Goal: Information Seeking & Learning: Learn about a topic

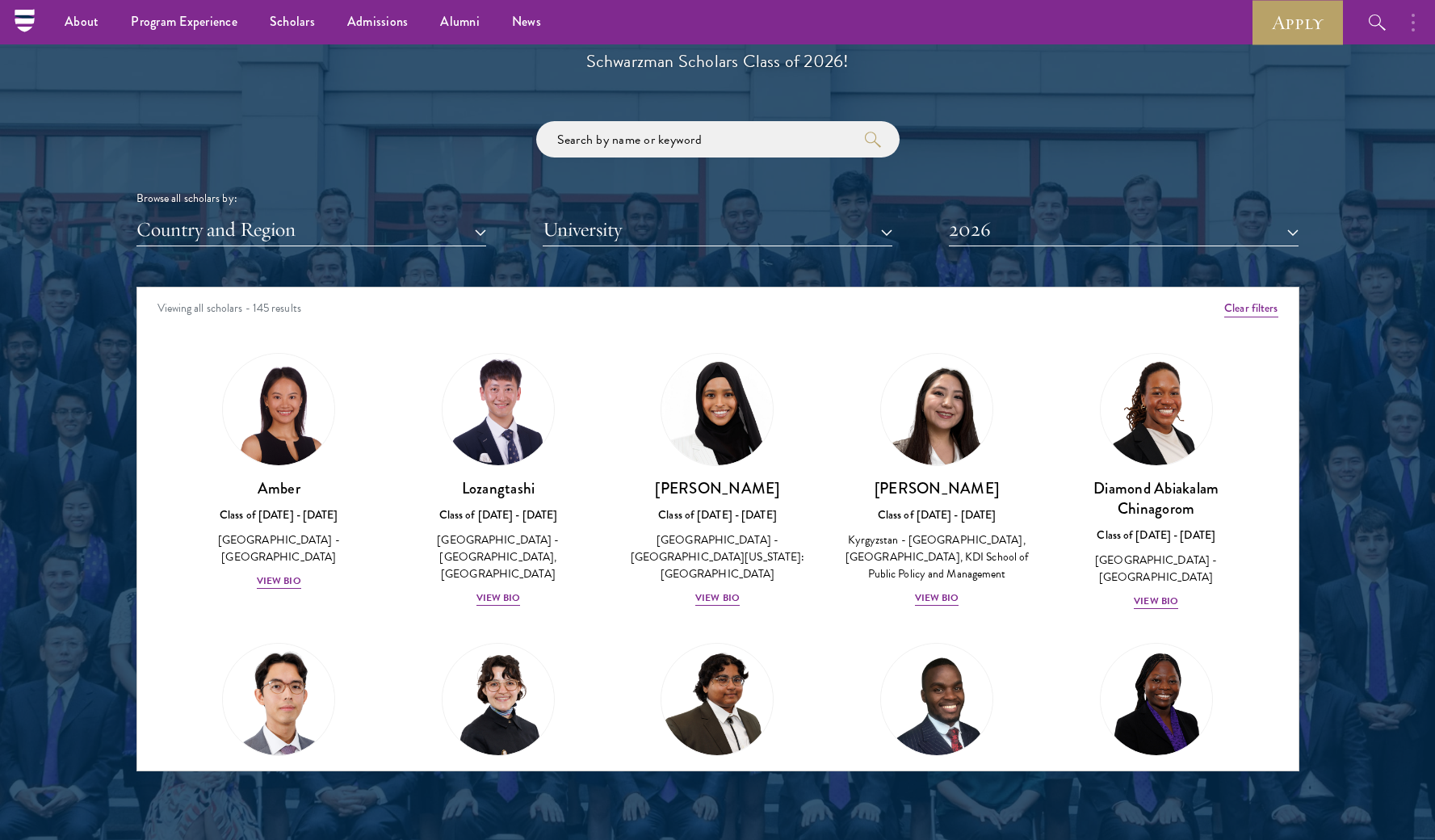
scroll to position [1846, 0]
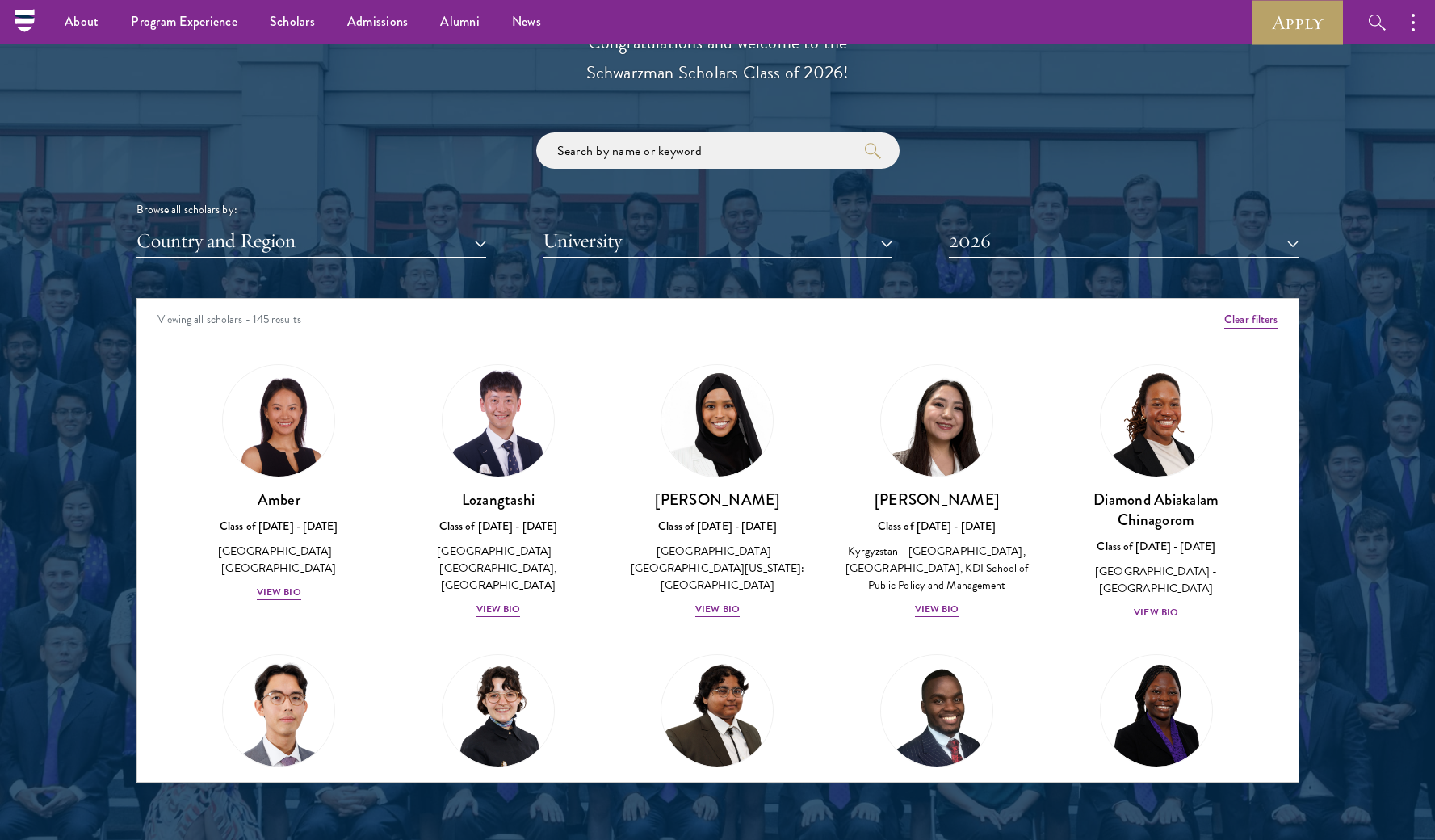
click at [354, 249] on button "Country and Region" at bounding box center [311, 241] width 350 height 34
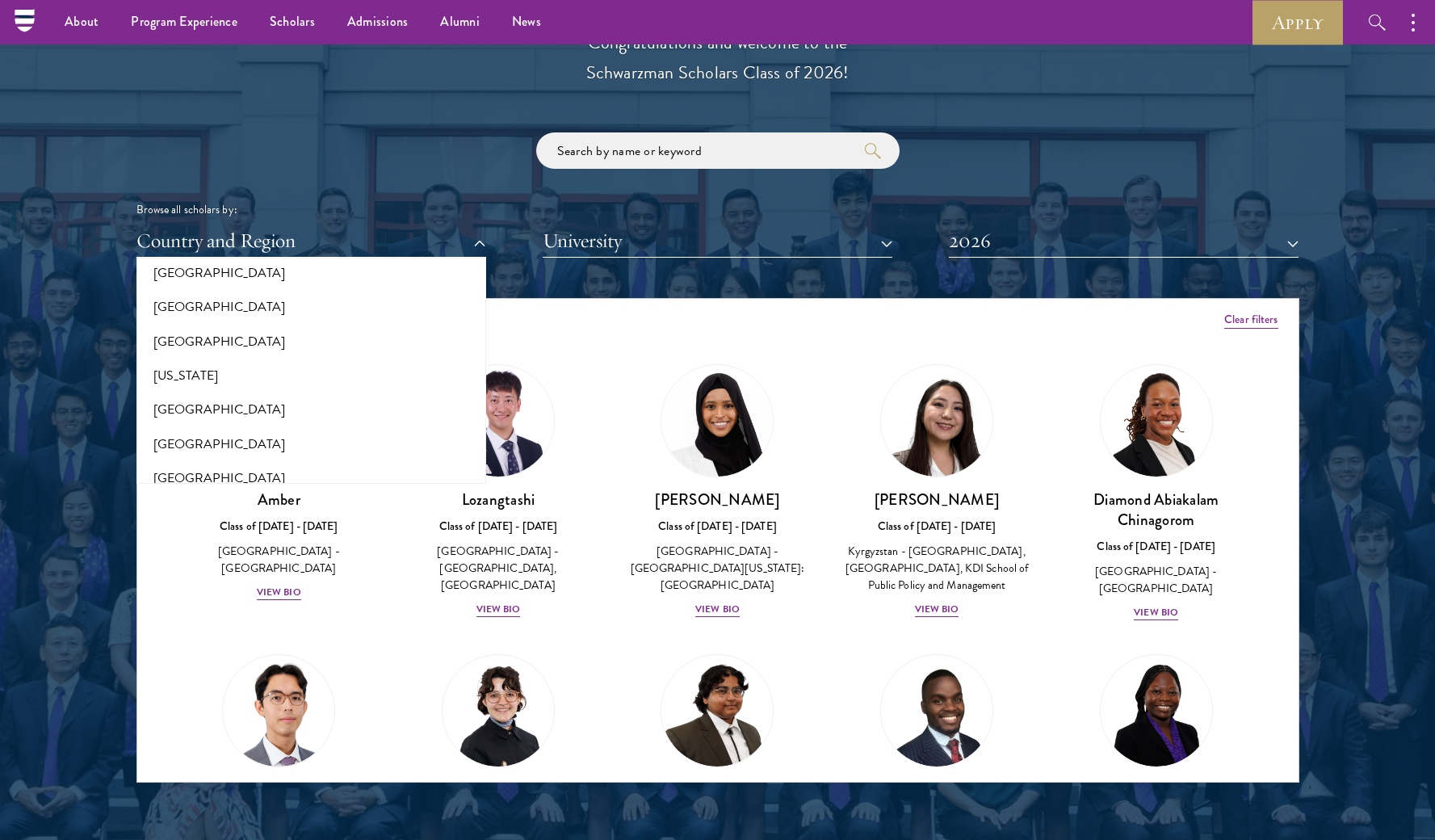
scroll to position [883, 0]
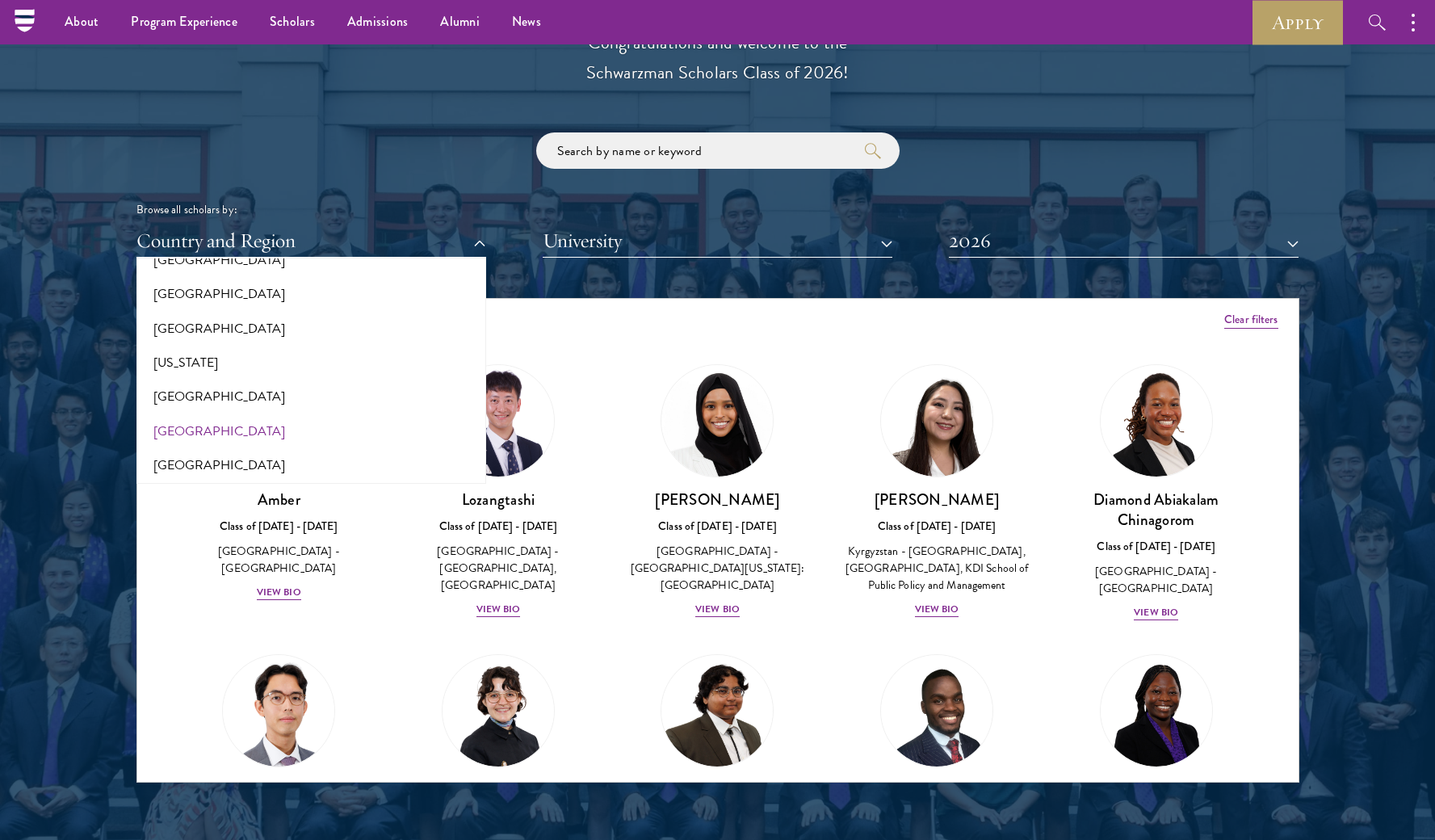
click at [186, 414] on button "[GEOGRAPHIC_DATA]" at bounding box center [310, 431] width 340 height 34
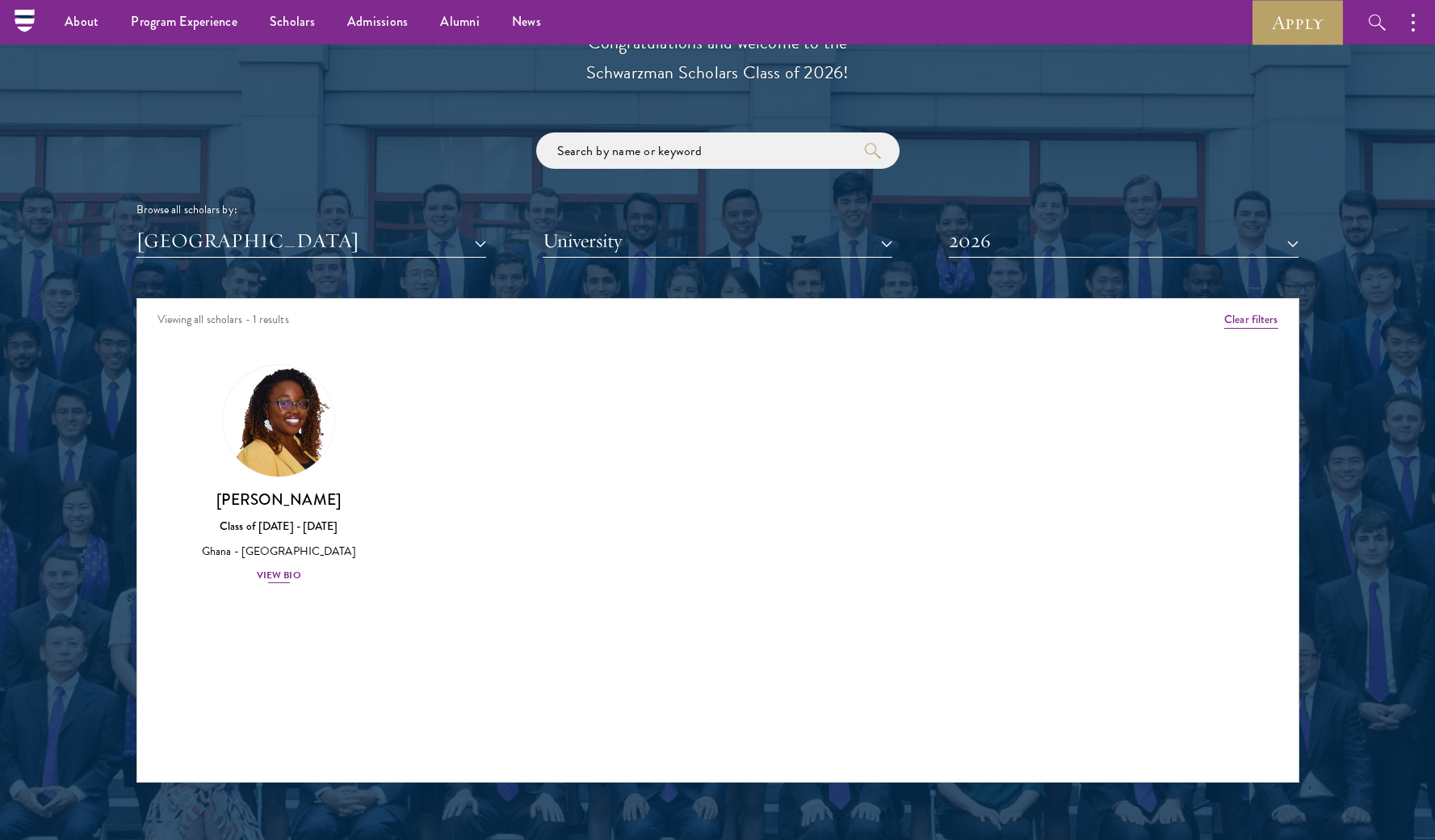
click at [262, 447] on img at bounding box center [279, 420] width 123 height 123
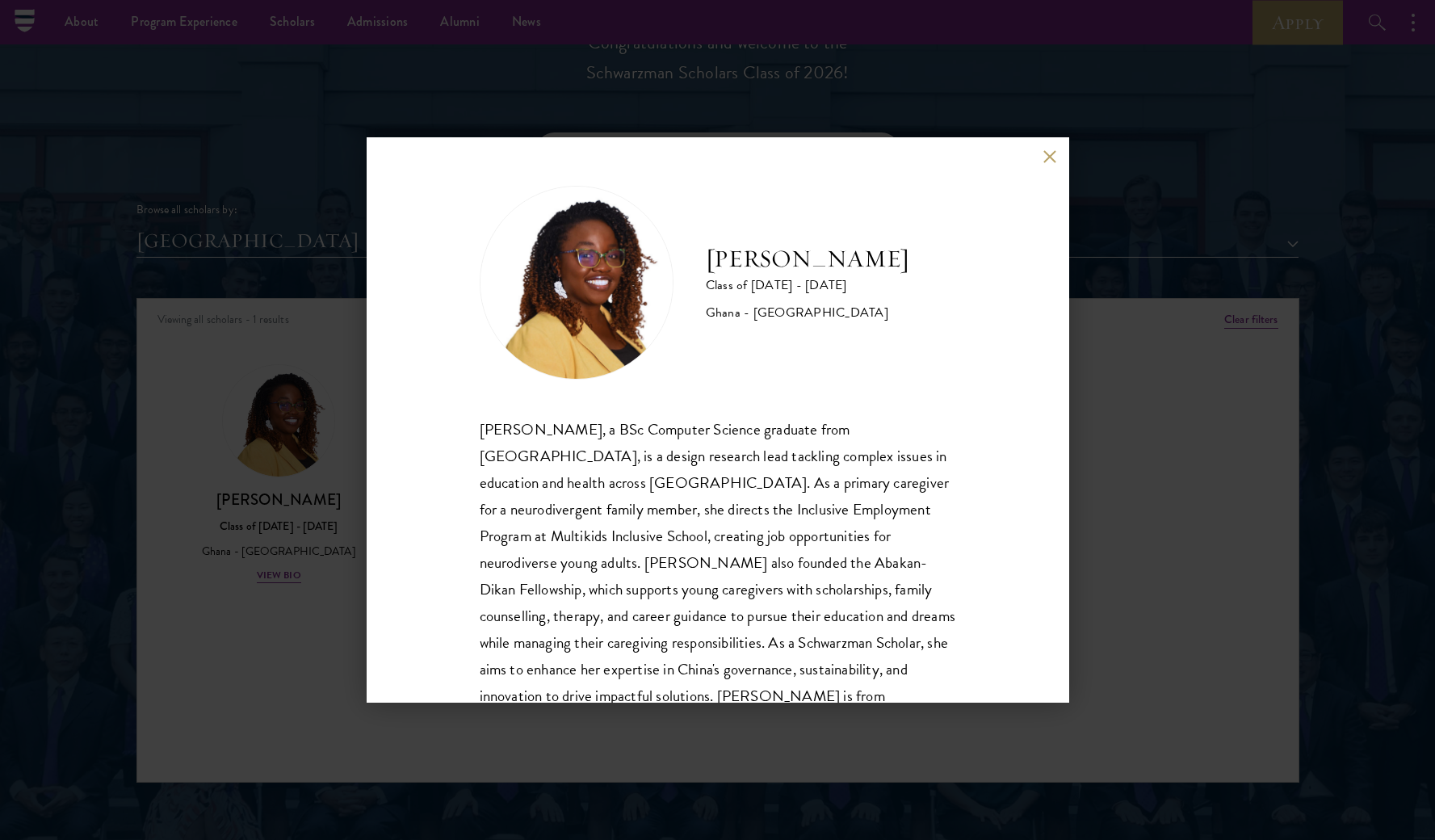
drag, startPoint x: 1053, startPoint y: 145, endPoint x: 1058, endPoint y: 172, distance: 27.5
click at [1058, 172] on div "[PERSON_NAME] Class of [DATE] - [DATE] Ghana - [GEOGRAPHIC_DATA] [PERSON_NAME],…" at bounding box center [717, 420] width 702 height 565
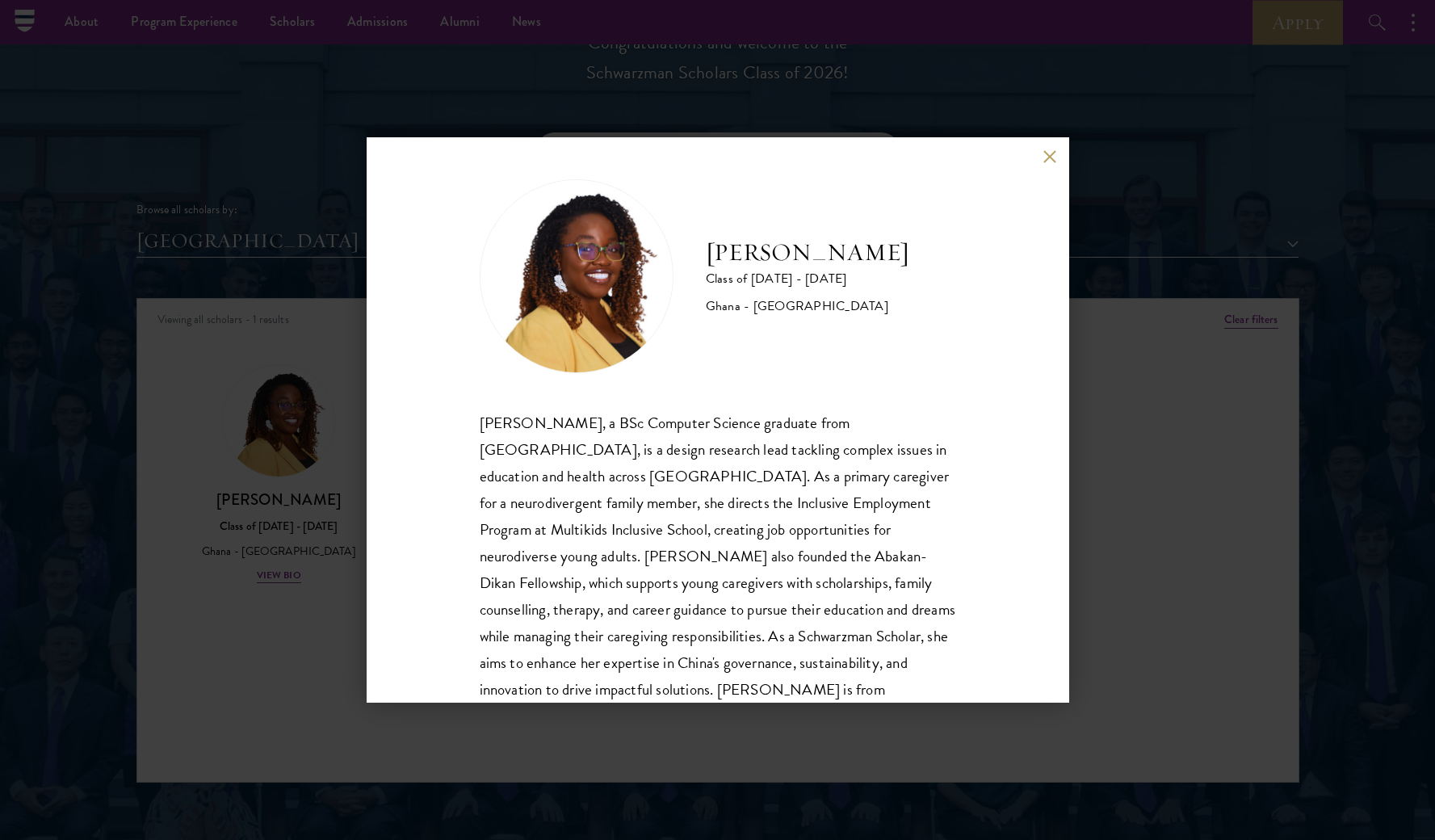
scroll to position [7, 0]
click at [1050, 155] on button at bounding box center [1050, 156] width 14 height 14
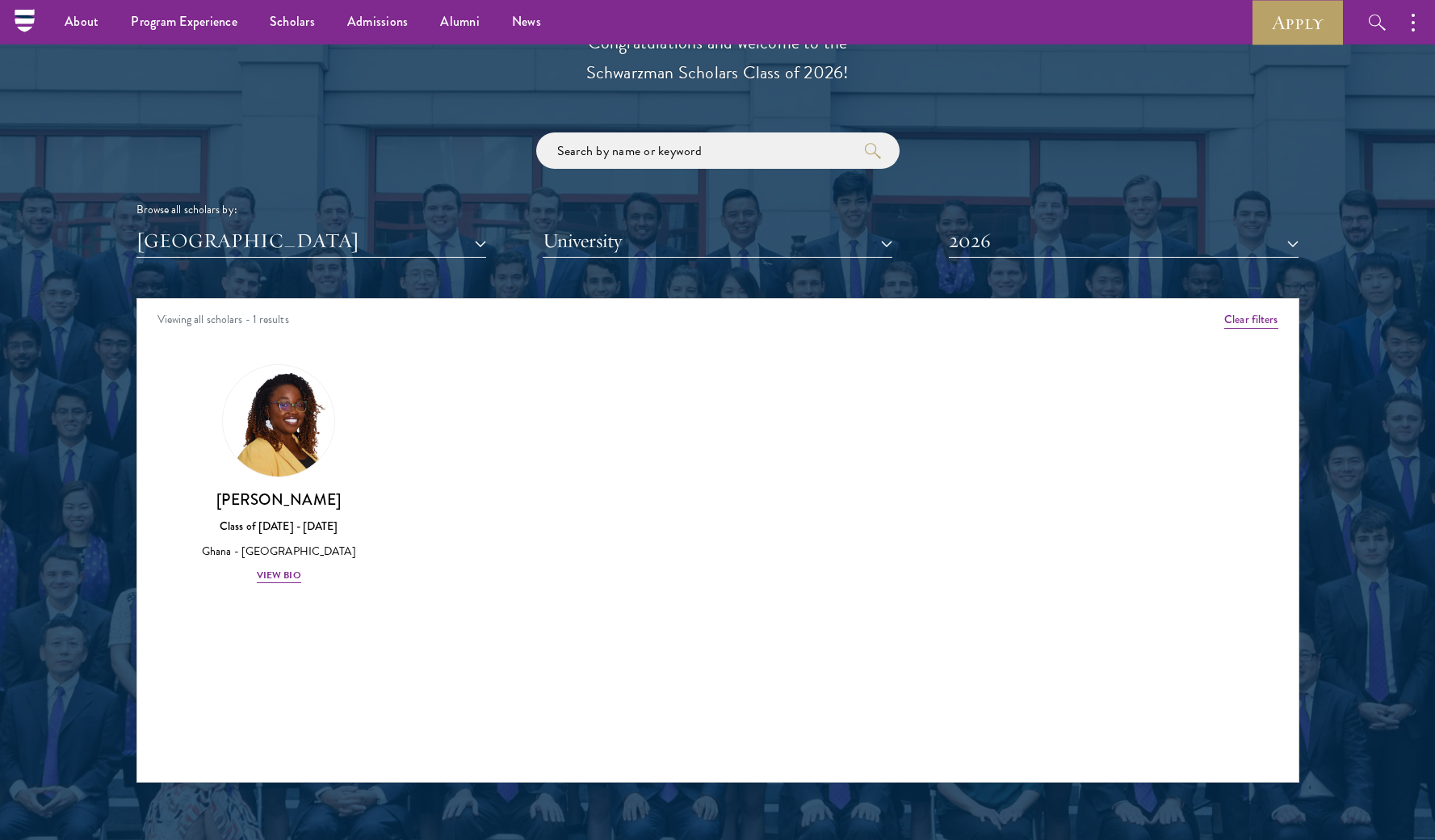
click at [487, 237] on div "[GEOGRAPHIC_DATA] All Countries and Regions [GEOGRAPHIC_DATA] [GEOGRAPHIC_DATA]…" at bounding box center [718, 241] width 1162 height 34
click at [481, 240] on button "[GEOGRAPHIC_DATA]" at bounding box center [311, 241] width 350 height 34
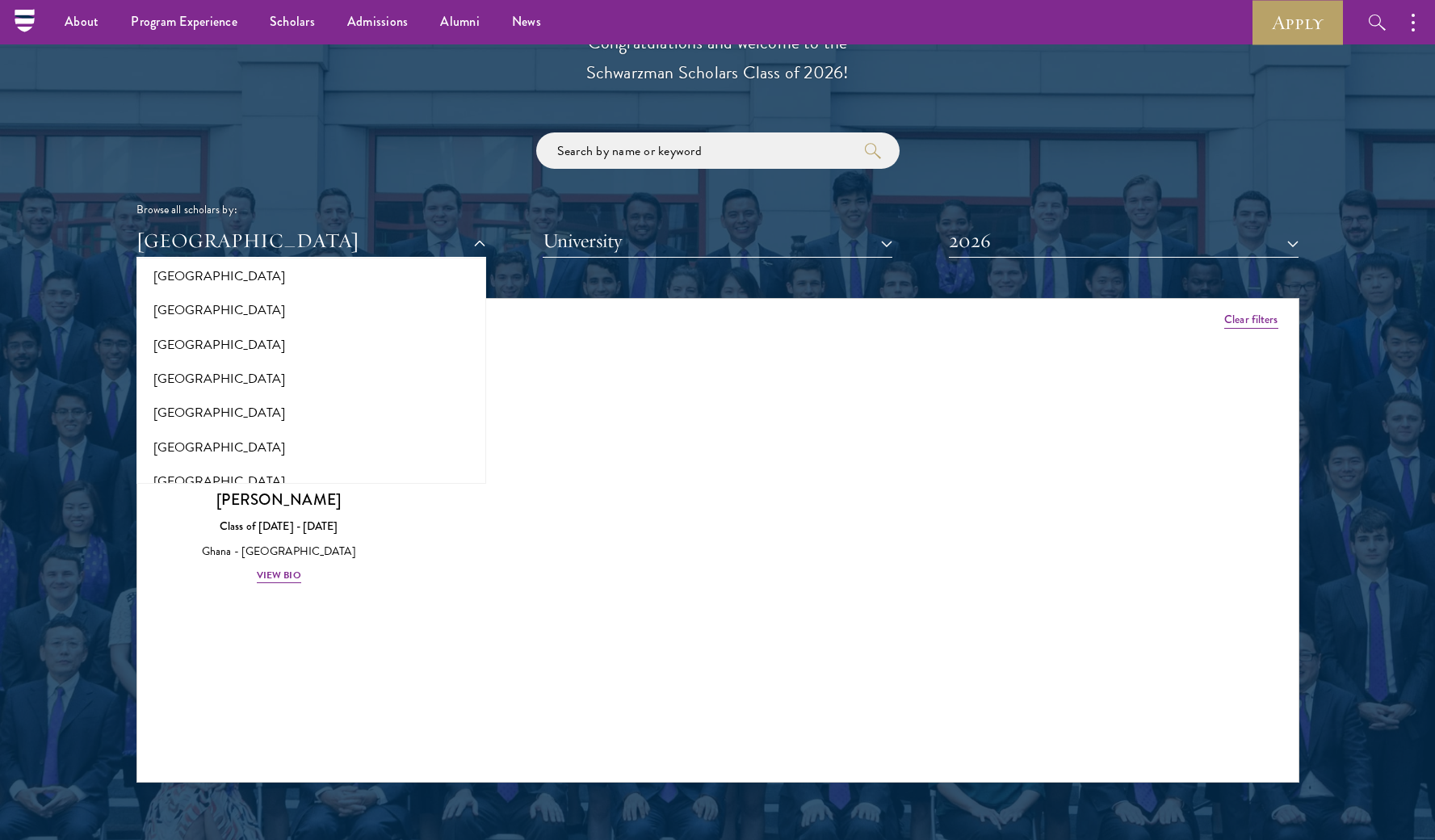
scroll to position [2612, 0]
click at [169, 294] on button "[GEOGRAPHIC_DATA]" at bounding box center [310, 310] width 340 height 34
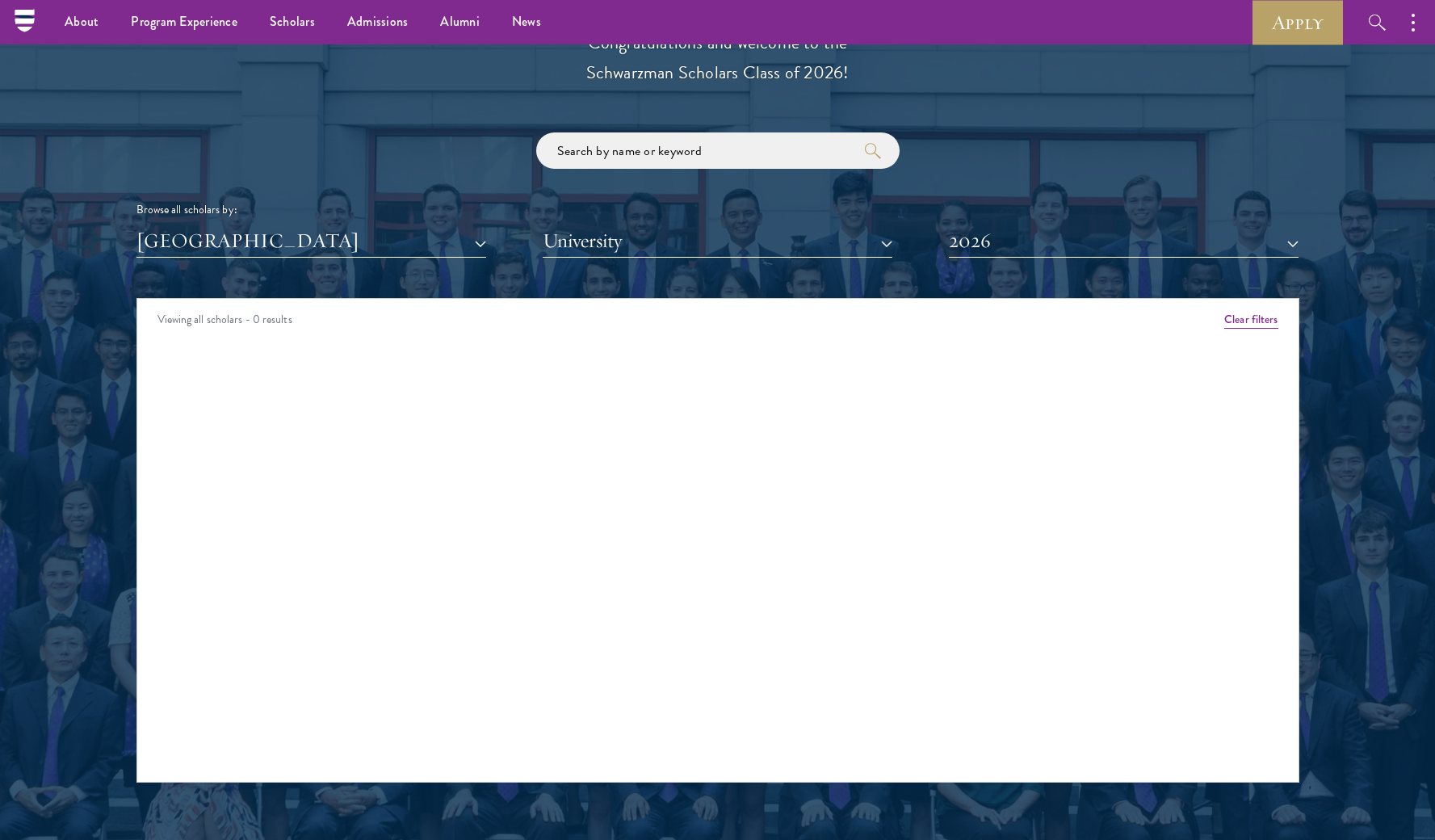
click at [482, 229] on button "[GEOGRAPHIC_DATA]" at bounding box center [311, 241] width 350 height 34
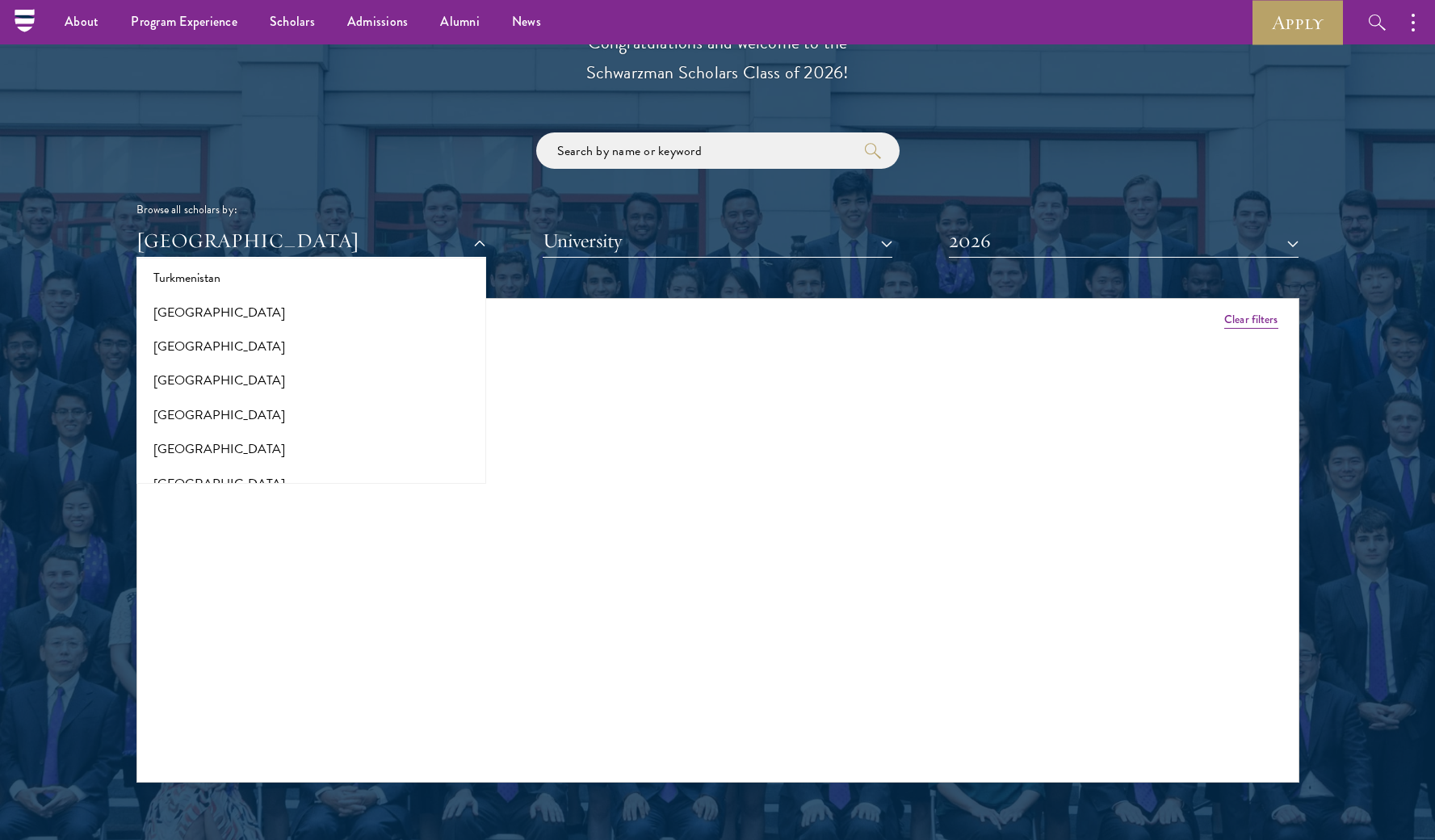
scroll to position [3274, 0]
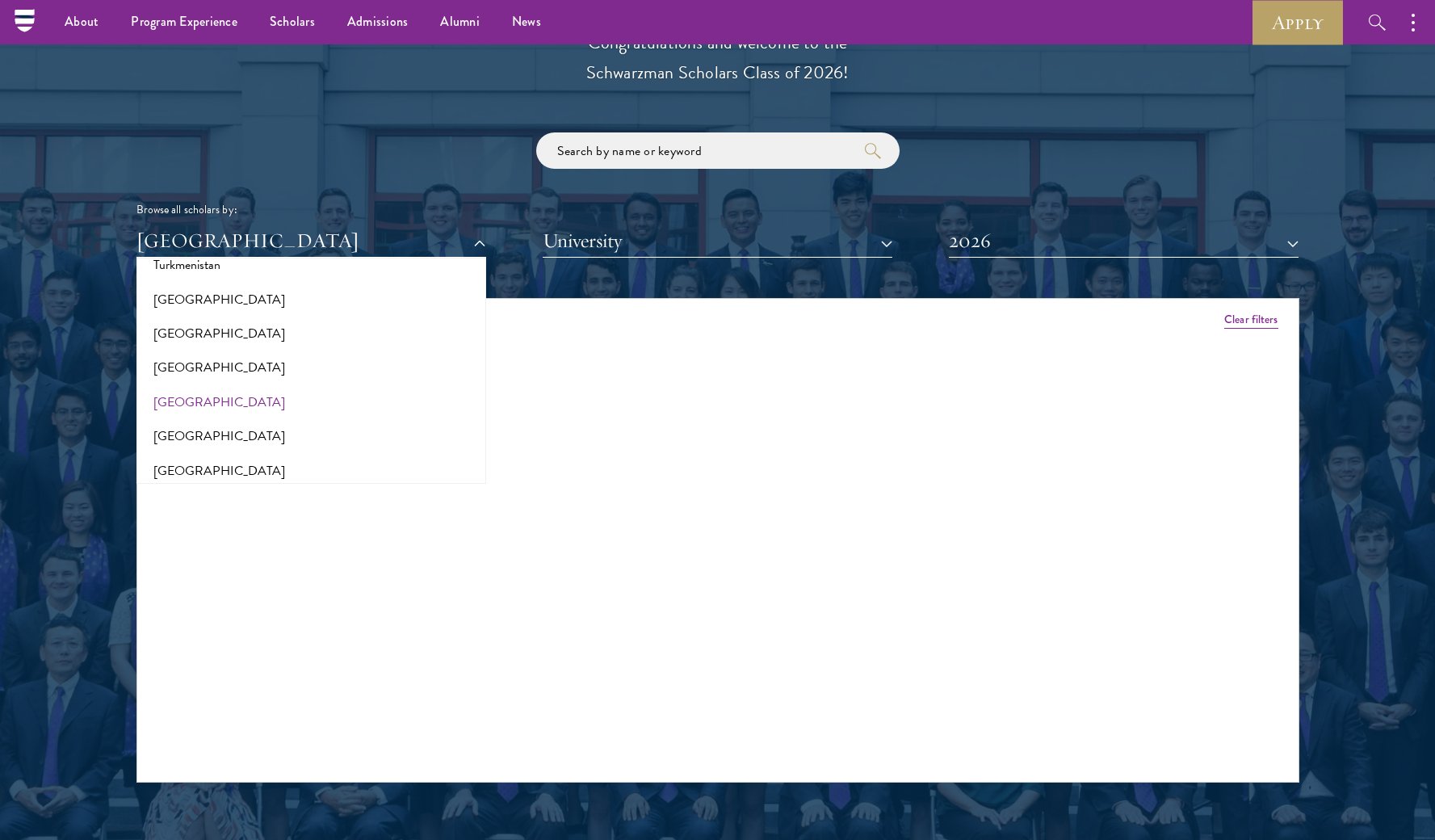
click at [252, 385] on button "[GEOGRAPHIC_DATA]" at bounding box center [310, 402] width 340 height 34
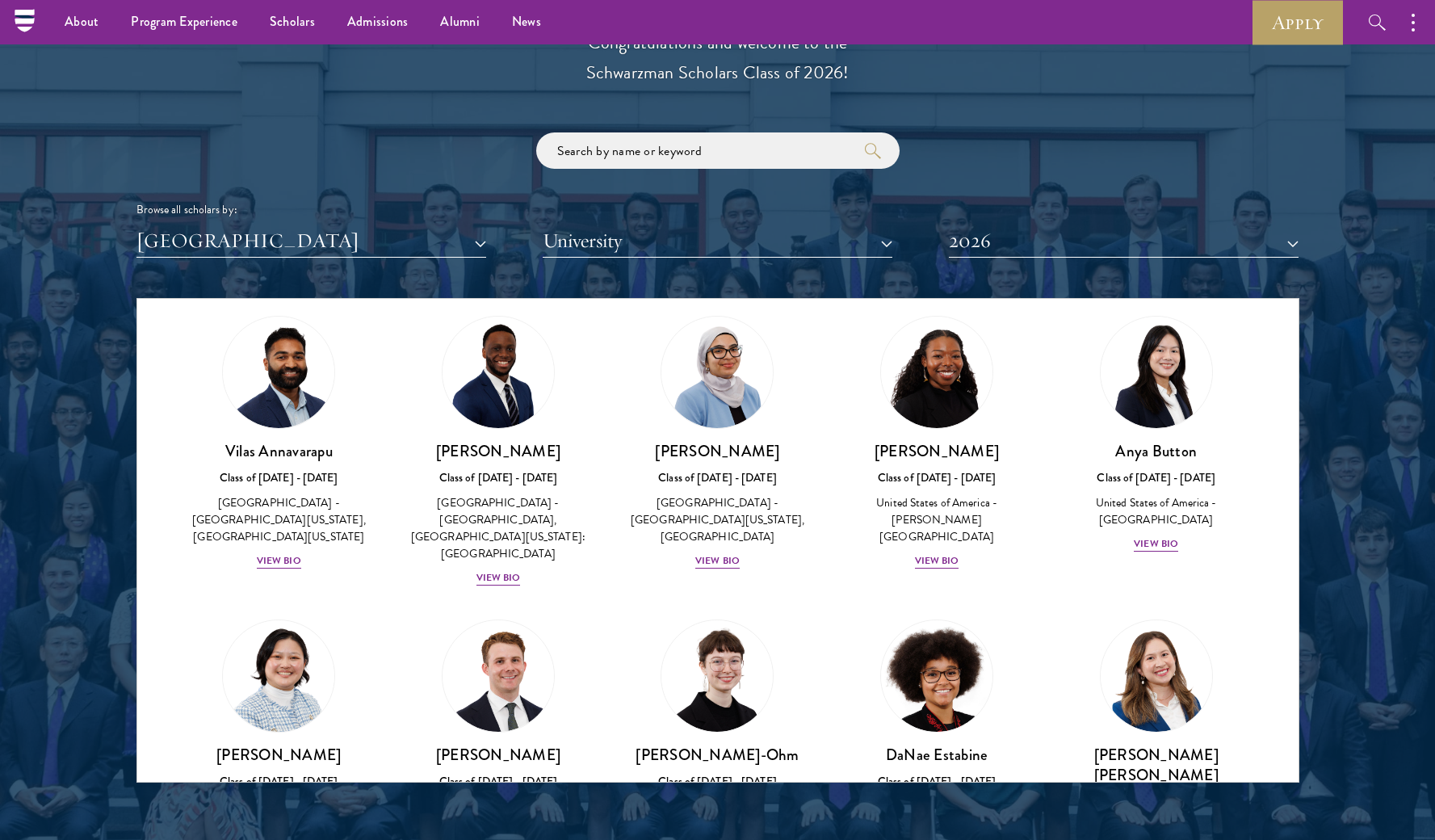
scroll to position [340, 0]
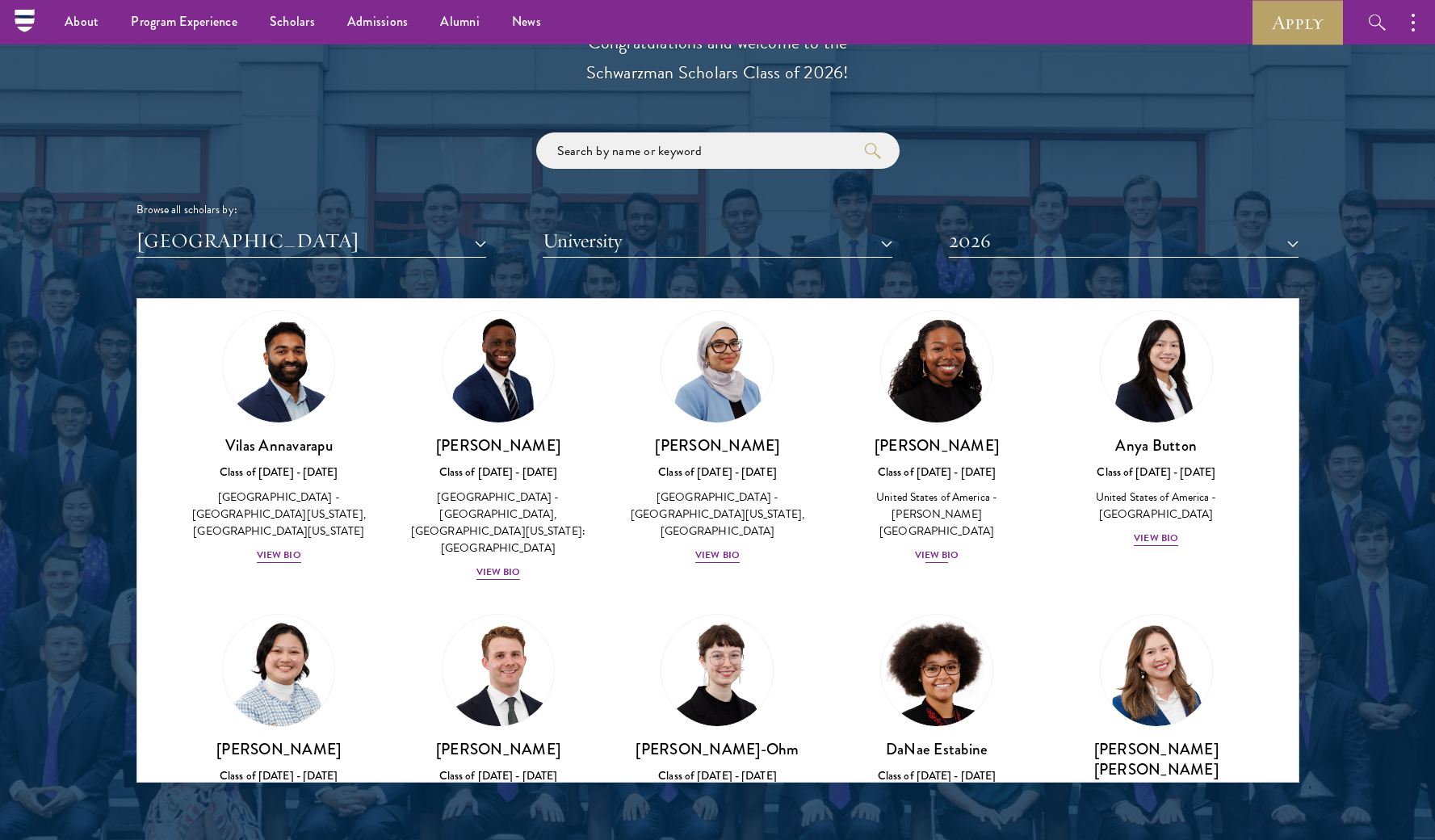
click at [923, 376] on img at bounding box center [936, 366] width 123 height 123
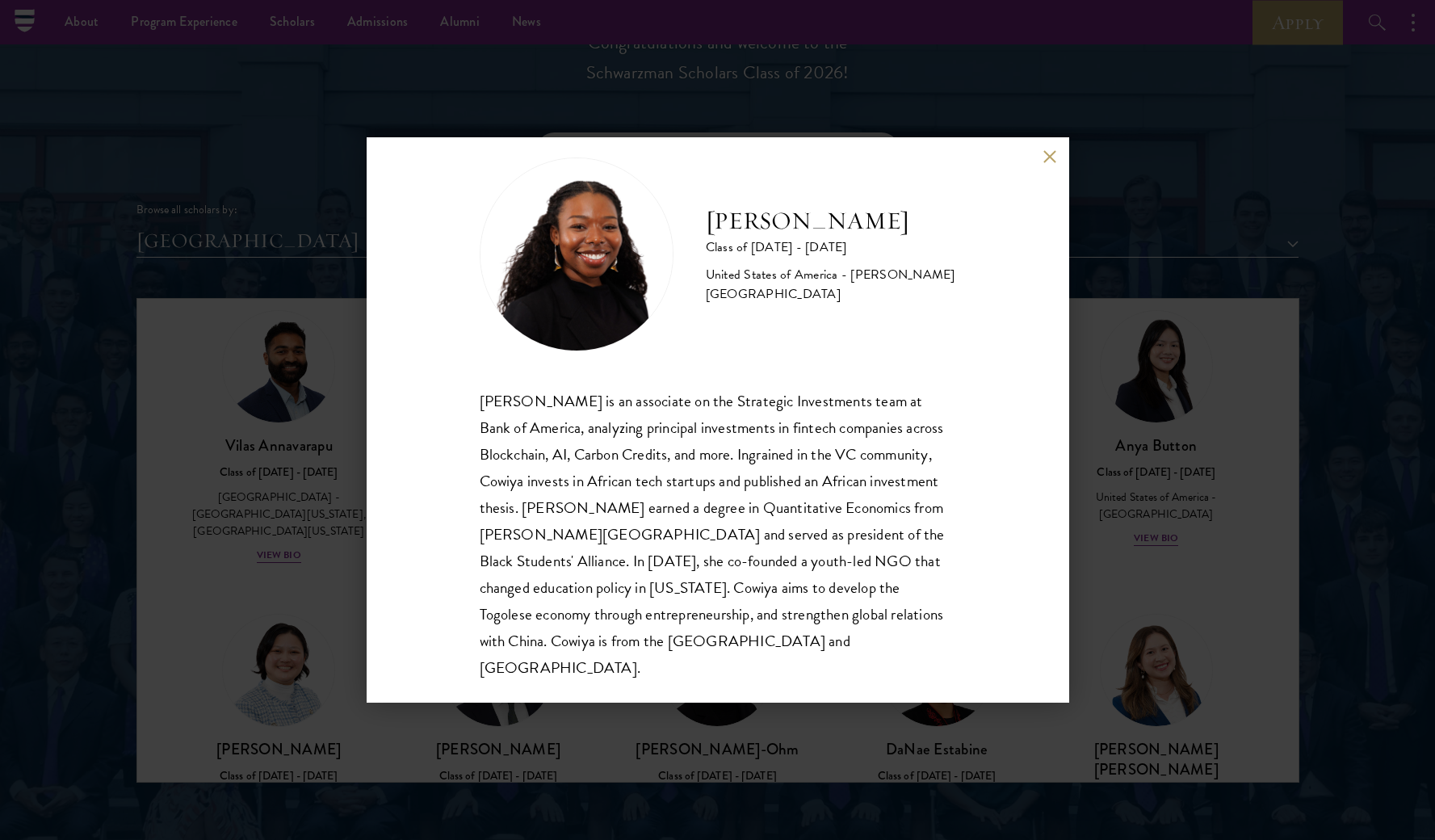
scroll to position [17, 0]
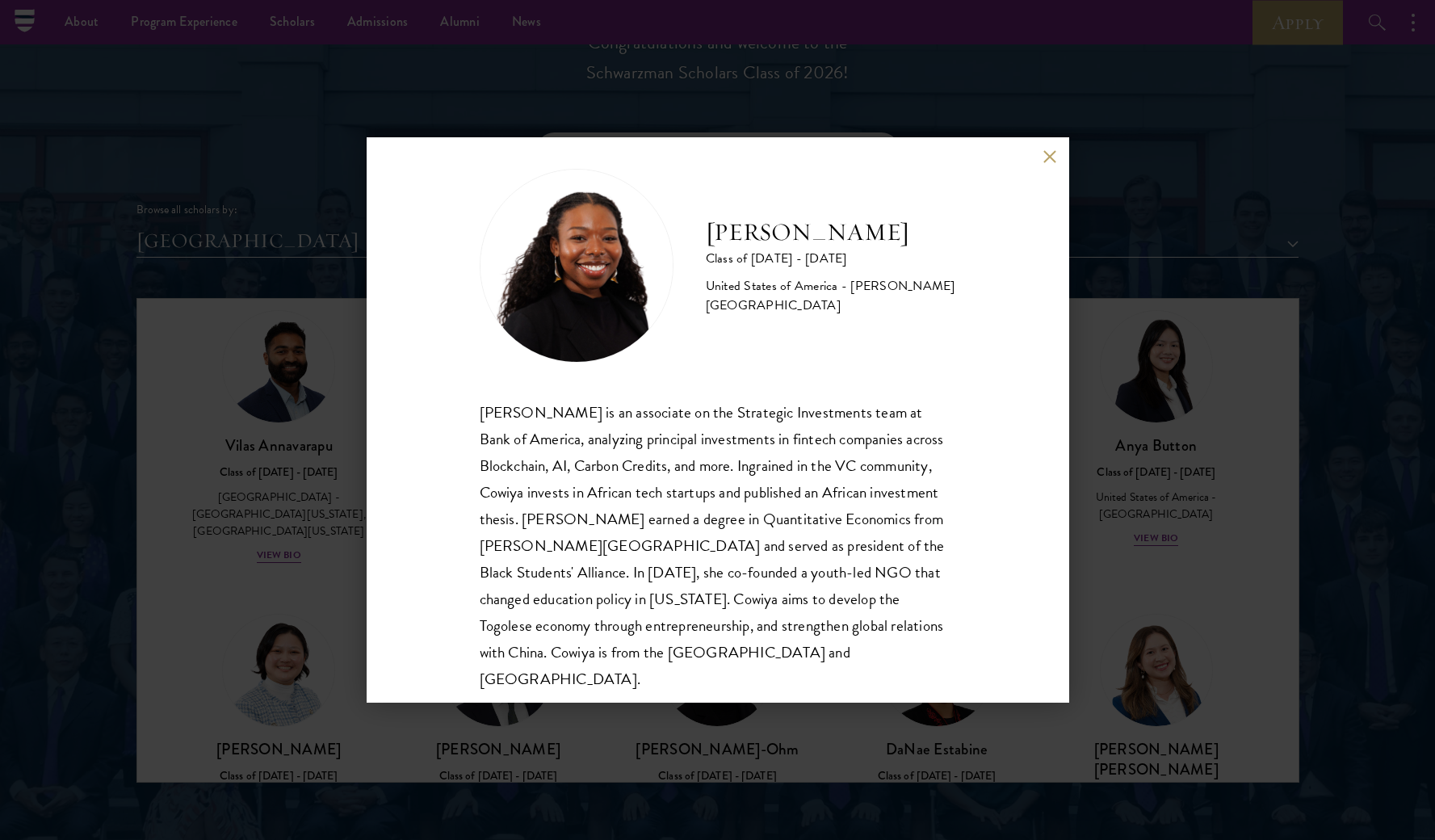
click at [1052, 159] on button at bounding box center [1050, 156] width 14 height 14
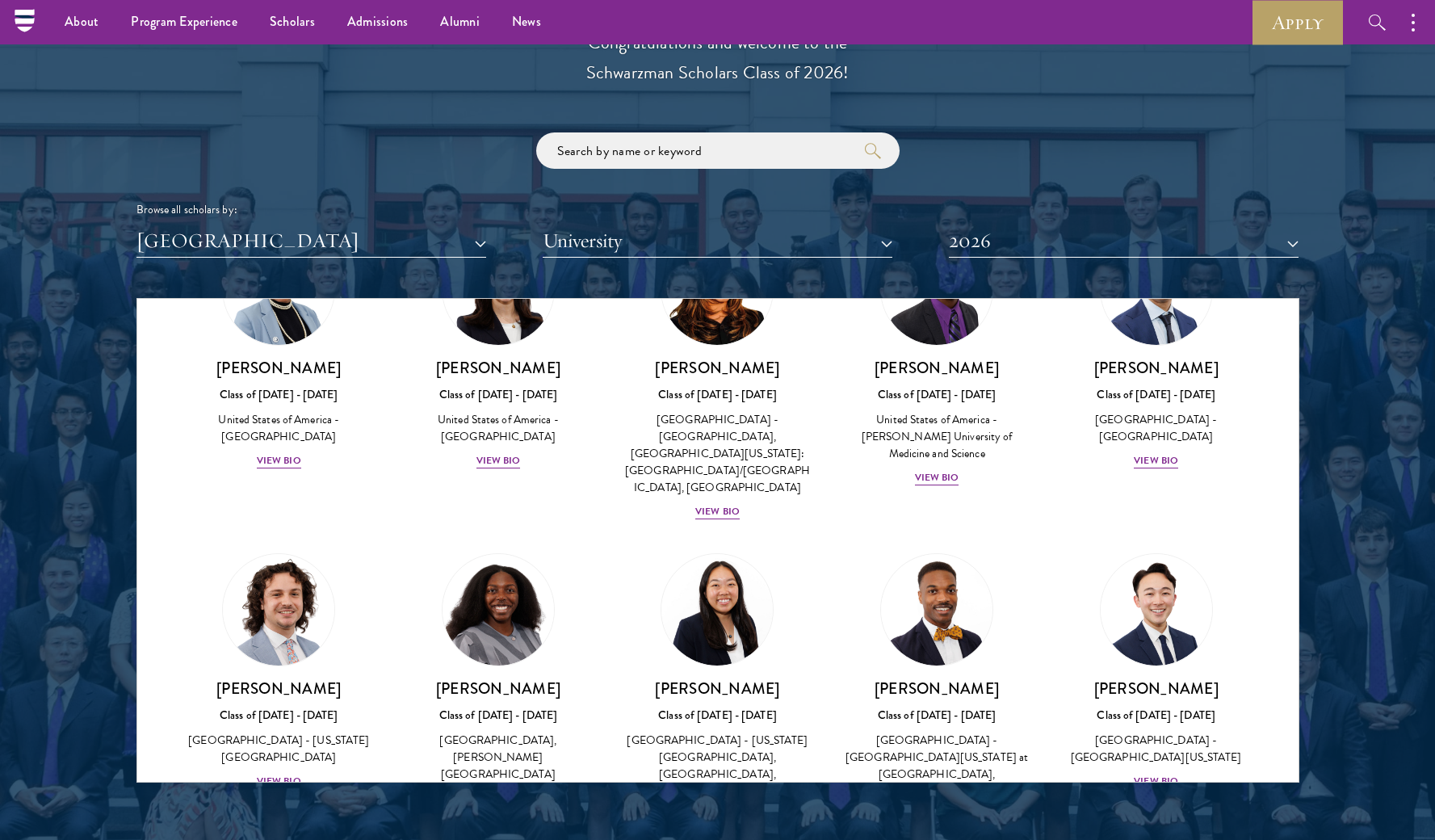
scroll to position [1034, 0]
